Goal: Task Accomplishment & Management: Manage account settings

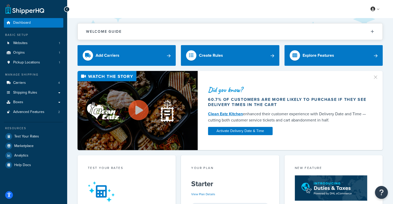
click at [378, 76] on button "button" at bounding box center [378, 75] width 1 height 1
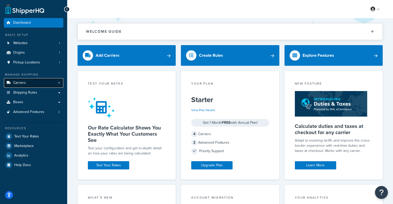
click at [24, 81] on span "Carriers" at bounding box center [19, 83] width 13 height 4
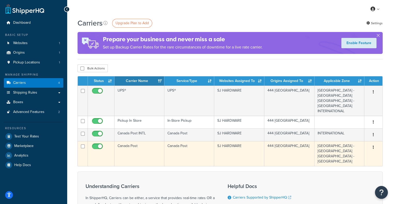
click at [97, 146] on input "checkbox" at bounding box center [98, 148] width 14 height 6
checkbox input "false"
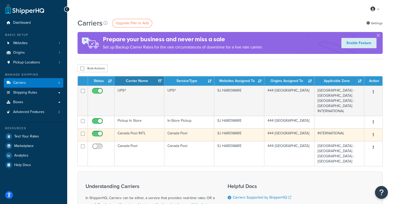
click at [98, 134] on input "checkbox" at bounding box center [98, 135] width 14 height 6
checkbox input "false"
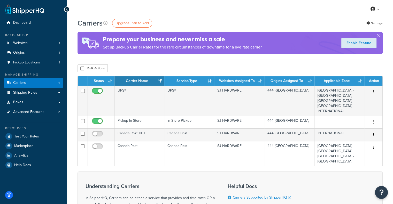
click at [378, 36] on button "button" at bounding box center [378, 36] width 1 height 1
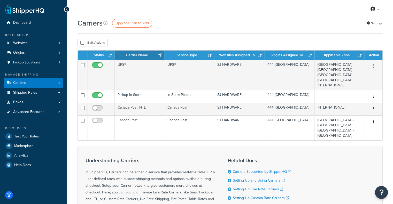
click at [261, 22] on div "Carriers Upgrade Plan to Add Settings" at bounding box center [230, 23] width 305 height 10
